Goal: Transaction & Acquisition: Download file/media

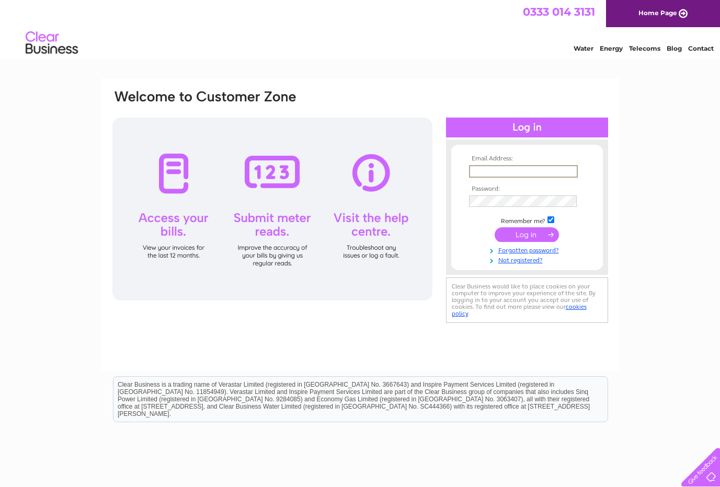
click at [508, 173] on input "text" at bounding box center [523, 171] width 109 height 13
type input "tracy@ballantynes.uk.com"
click at [523, 236] on input "submit" at bounding box center [526, 233] width 64 height 15
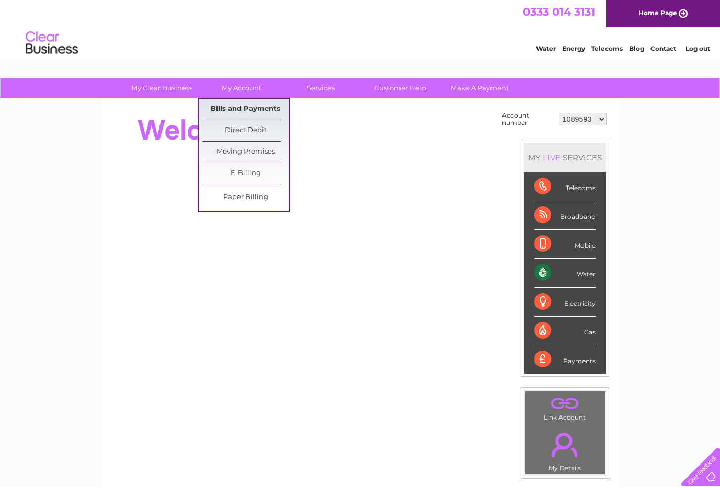
click at [233, 110] on link "Bills and Payments" at bounding box center [245, 109] width 86 height 21
click at [241, 107] on link "Bills and Payments" at bounding box center [245, 109] width 86 height 21
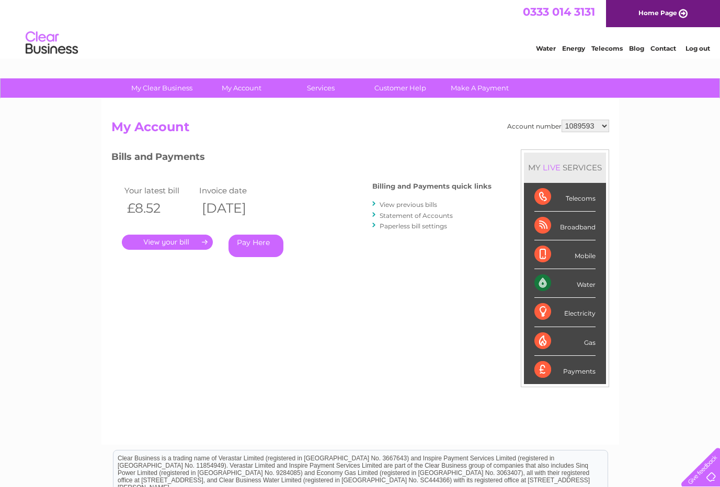
click at [145, 243] on link "." at bounding box center [167, 242] width 91 height 15
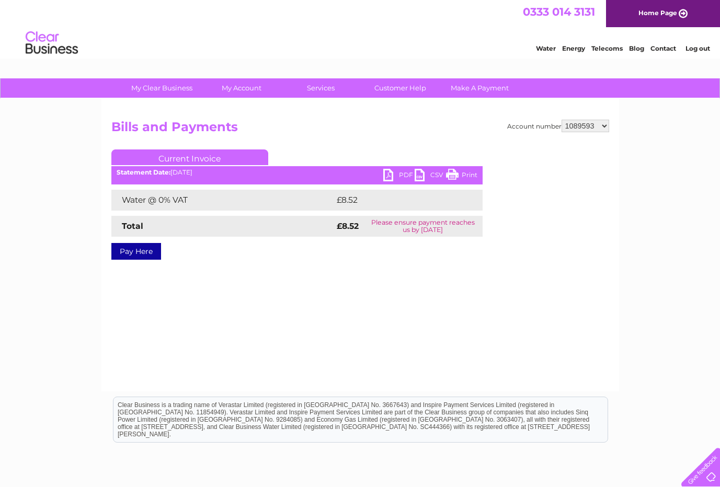
click at [395, 175] on link "PDF" at bounding box center [398, 176] width 31 height 15
click at [573, 128] on select "1089593 30313762" at bounding box center [585, 126] width 48 height 13
select select "30313762"
click at [561, 120] on select "1089593 30313762" at bounding box center [585, 126] width 48 height 13
click at [395, 176] on link "PDF" at bounding box center [398, 176] width 31 height 15
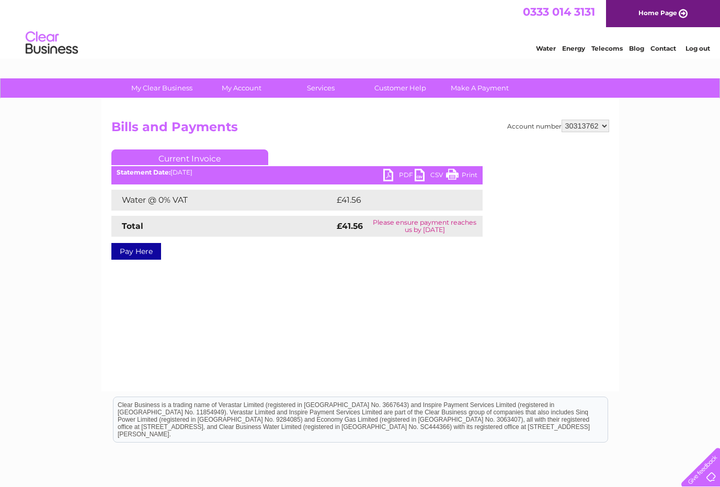
click at [707, 50] on link "Log out" at bounding box center [697, 48] width 25 height 8
